Goal: Task Accomplishment & Management: Use online tool/utility

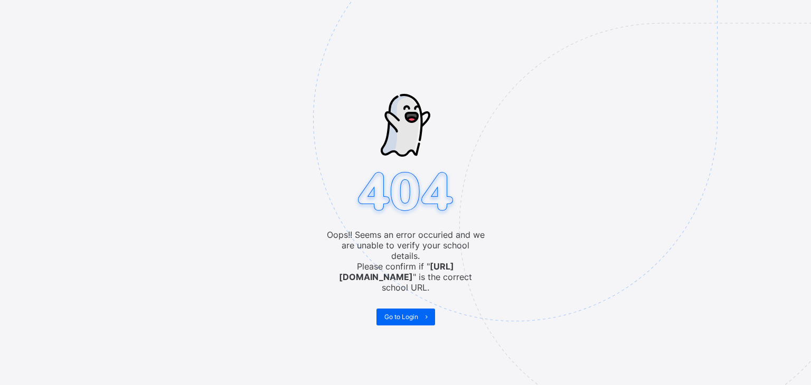
click at [408, 310] on img at bounding box center [588, 172] width 551 height 511
click at [408, 309] on img at bounding box center [588, 172] width 551 height 511
click at [402, 313] on span "Go to Login" at bounding box center [401, 317] width 34 height 8
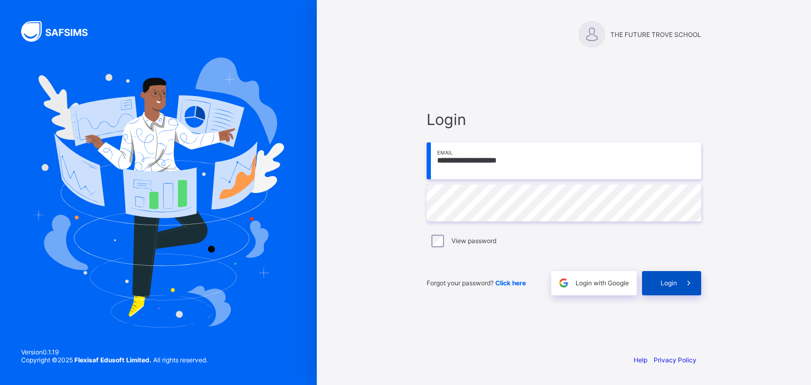
click at [666, 286] on span "Login" at bounding box center [669, 283] width 16 height 8
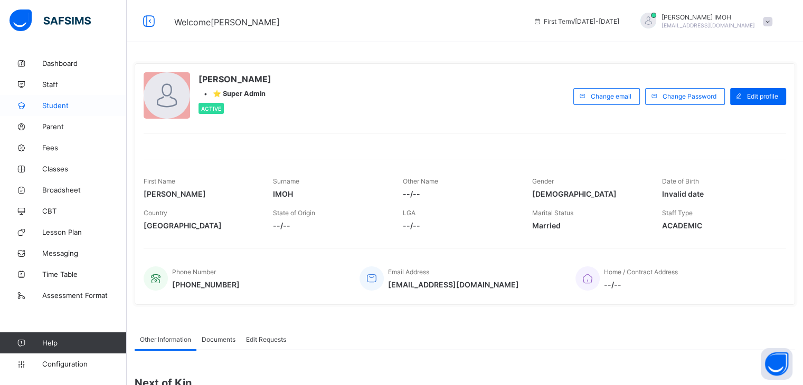
click at [63, 106] on span "Student" at bounding box center [84, 105] width 84 height 8
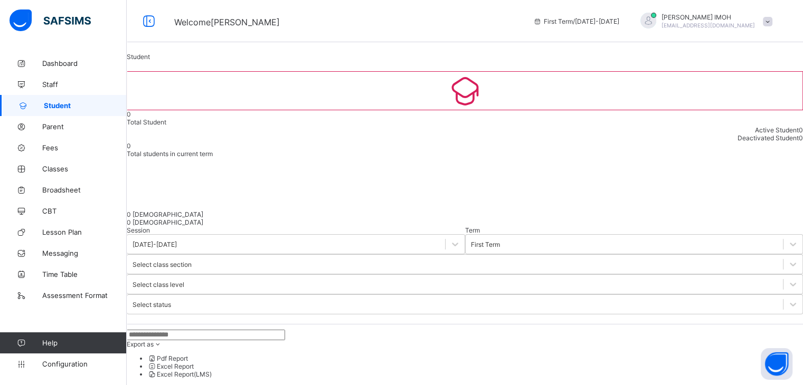
click at [154, 110] on div at bounding box center [465, 90] width 676 height 39
click at [187, 385] on span "Bulk Upload Student" at bounding box center [157, 389] width 61 height 8
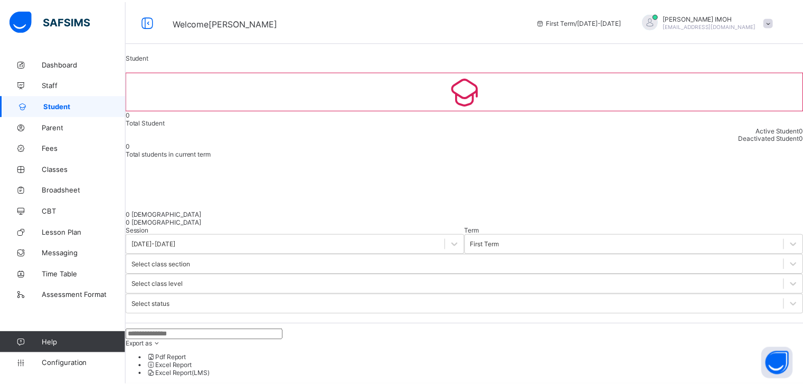
scroll to position [213, 0]
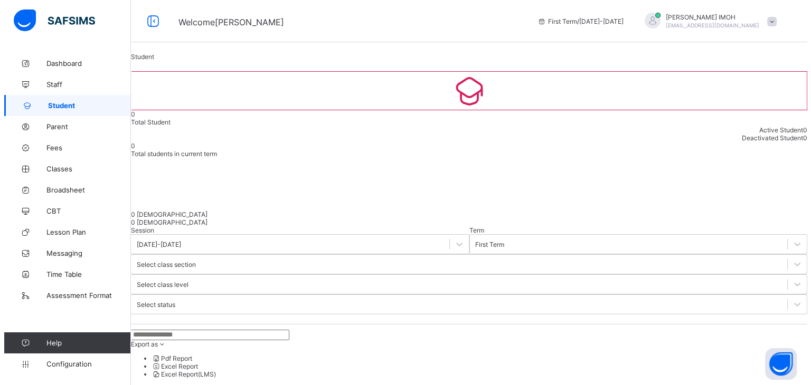
scroll to position [0, 0]
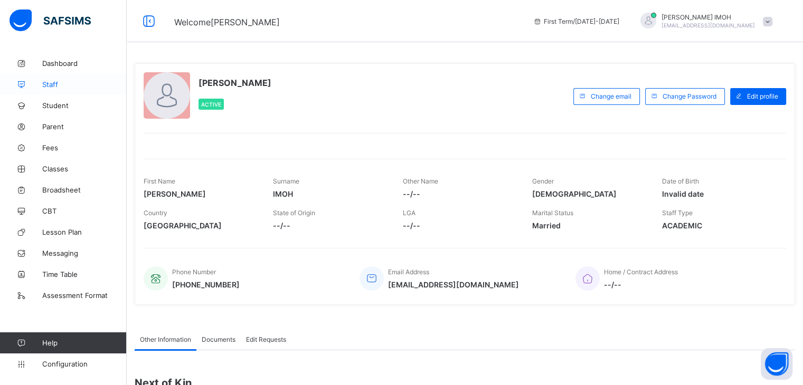
click at [64, 86] on span "Staff" at bounding box center [84, 84] width 84 height 8
